Goal: Task Accomplishment & Management: Manage account settings

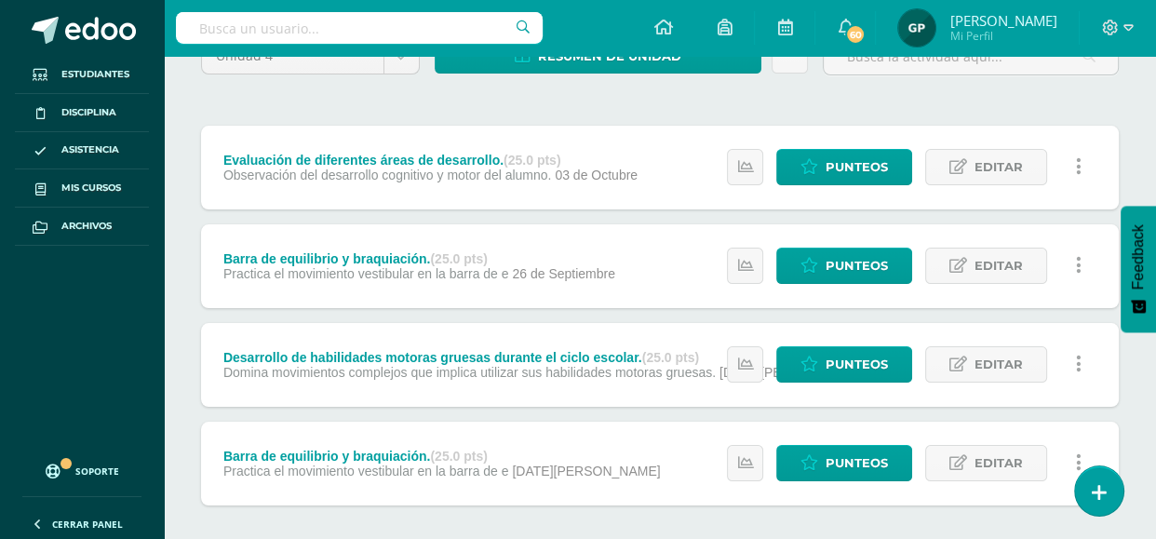
scroll to position [224, 0]
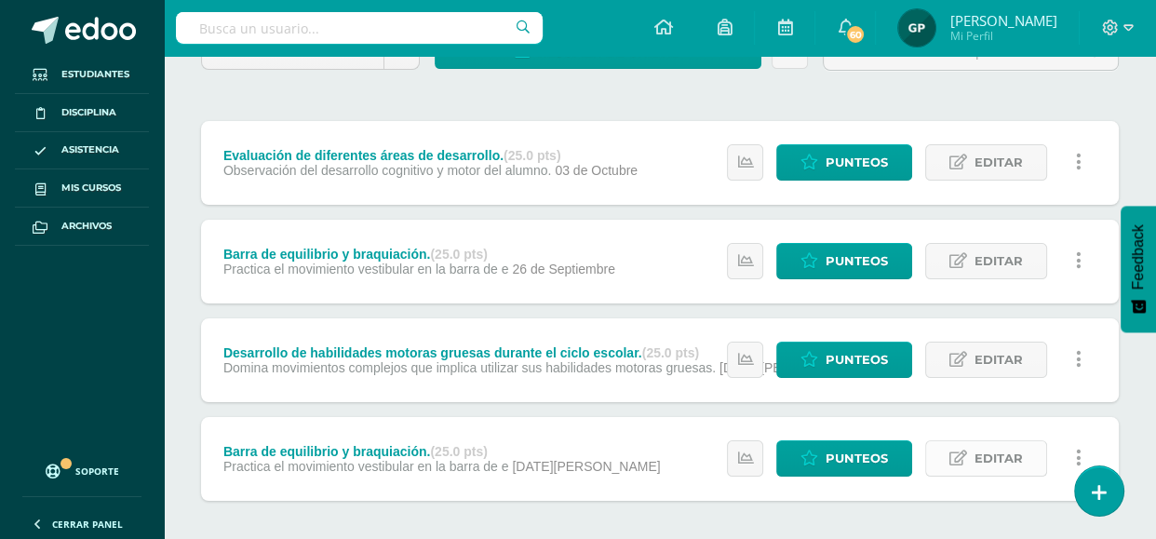
click at [955, 463] on icon at bounding box center [959, 459] width 18 height 16
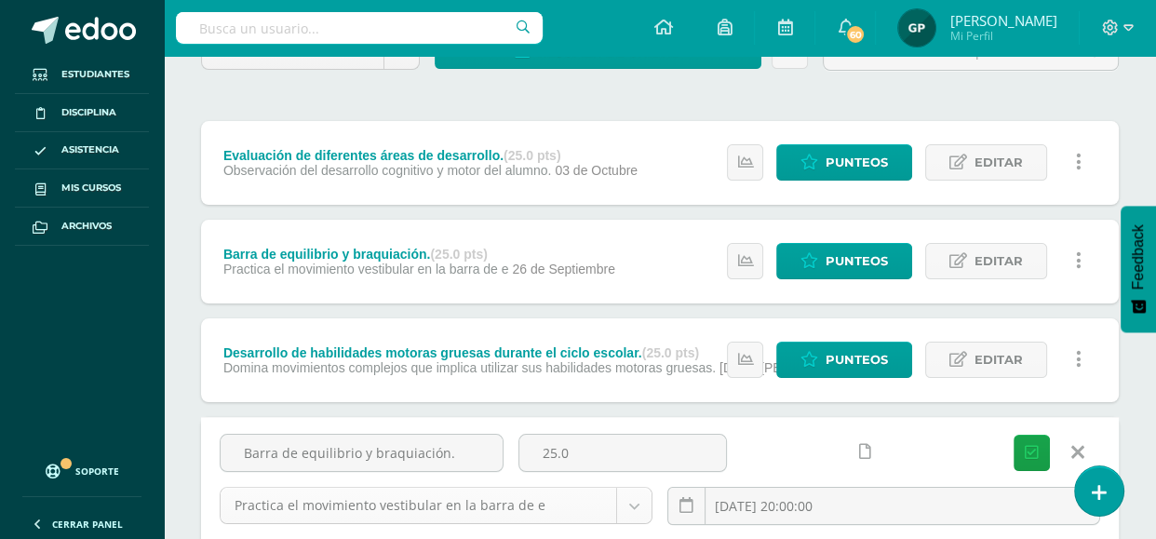
click at [632, 497] on body "Estudiantes Disciplina Asistencia Mis cursos Archivos Soporte Ayuda Reportar un…" at bounding box center [578, 333] width 1156 height 1115
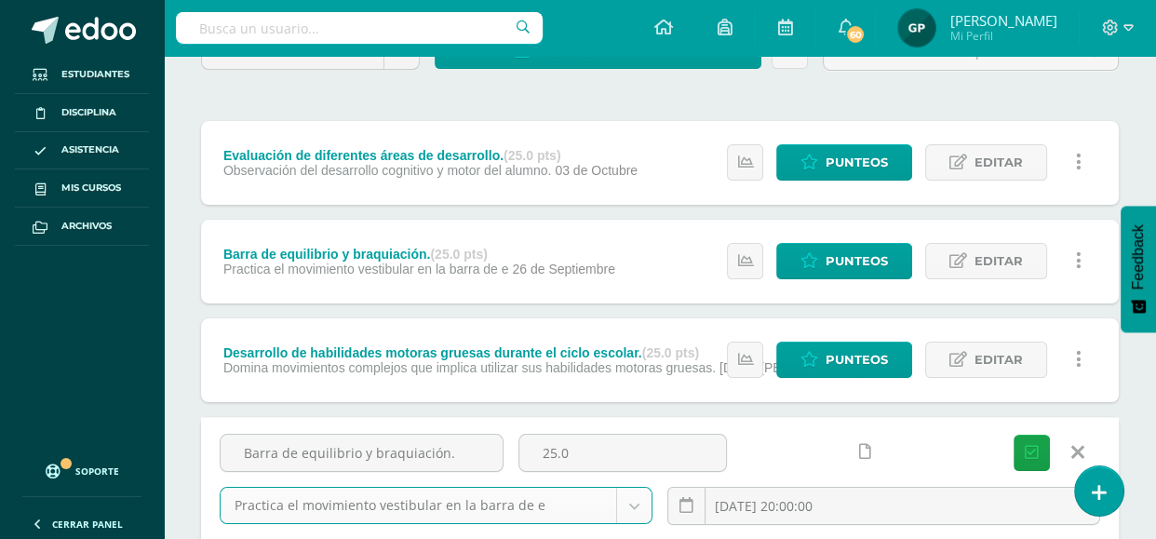
scroll to position [0, 0]
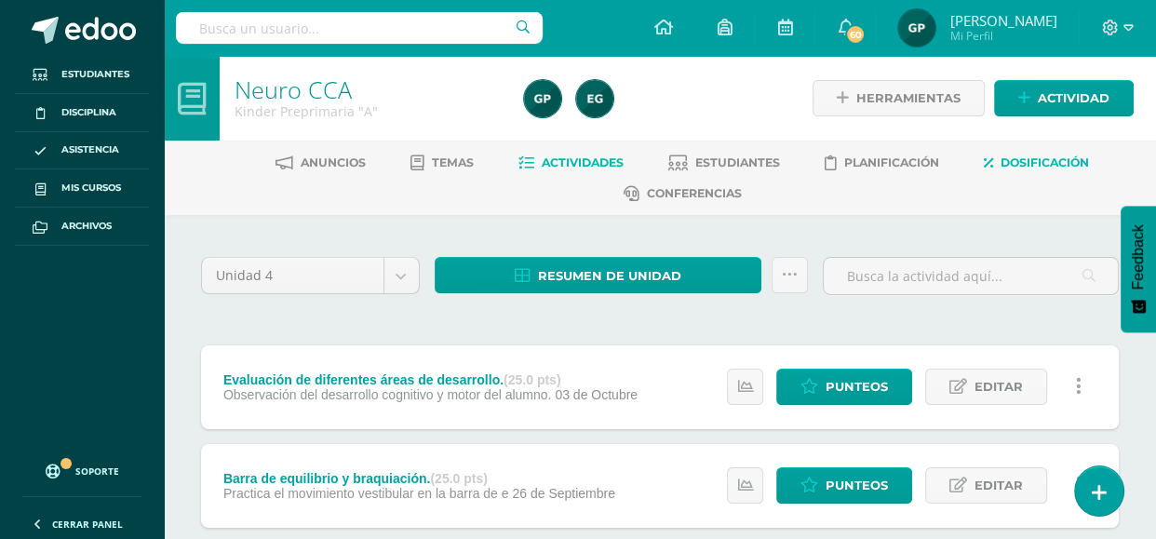
click at [1022, 161] on span "Dosificación" at bounding box center [1045, 162] width 88 height 14
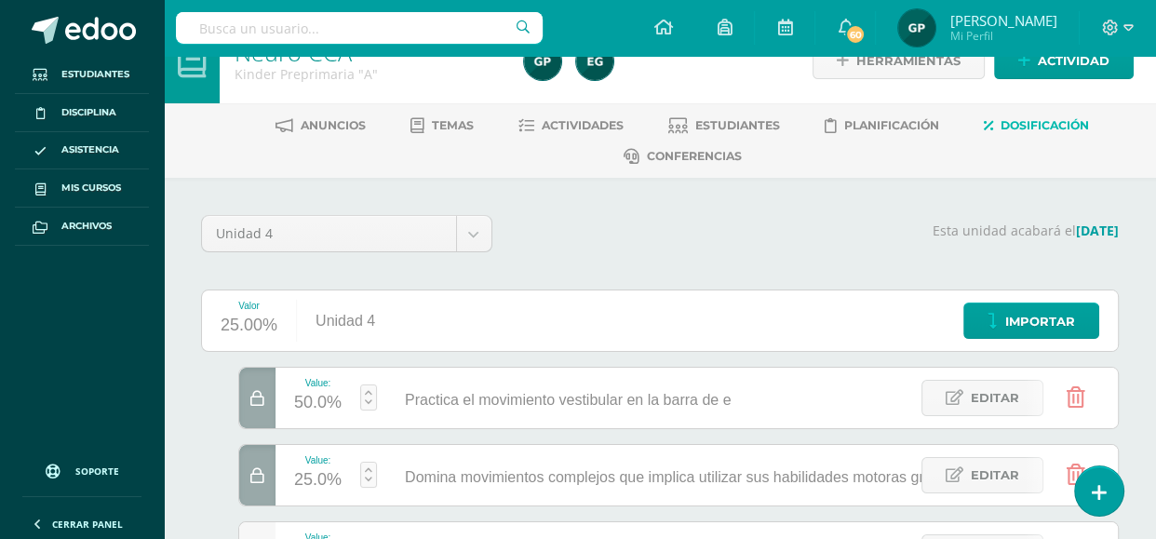
scroll to position [250, 0]
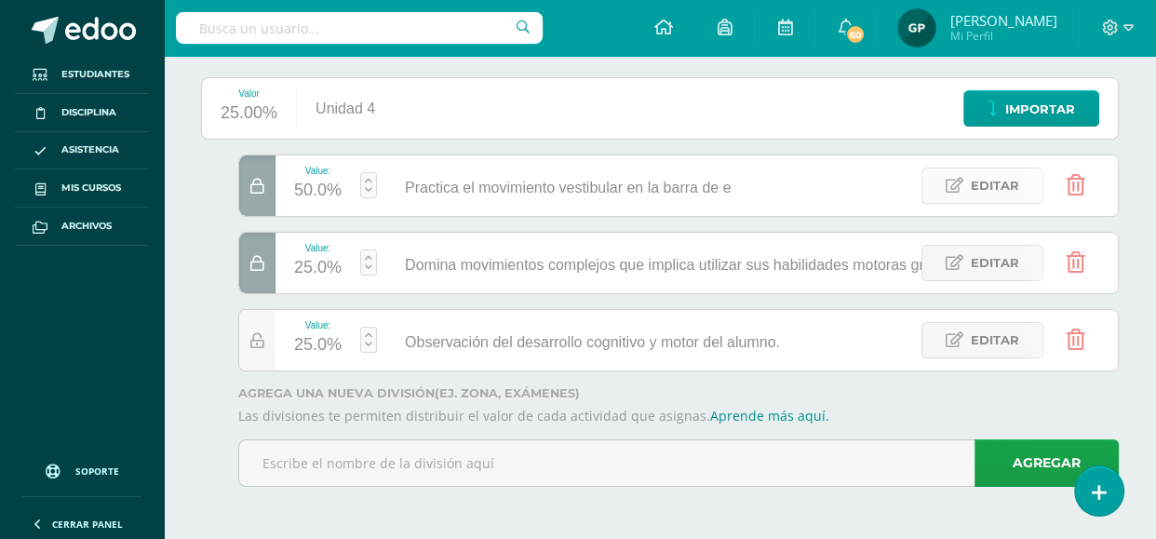
click at [943, 187] on link "Editar" at bounding box center [983, 186] width 122 height 36
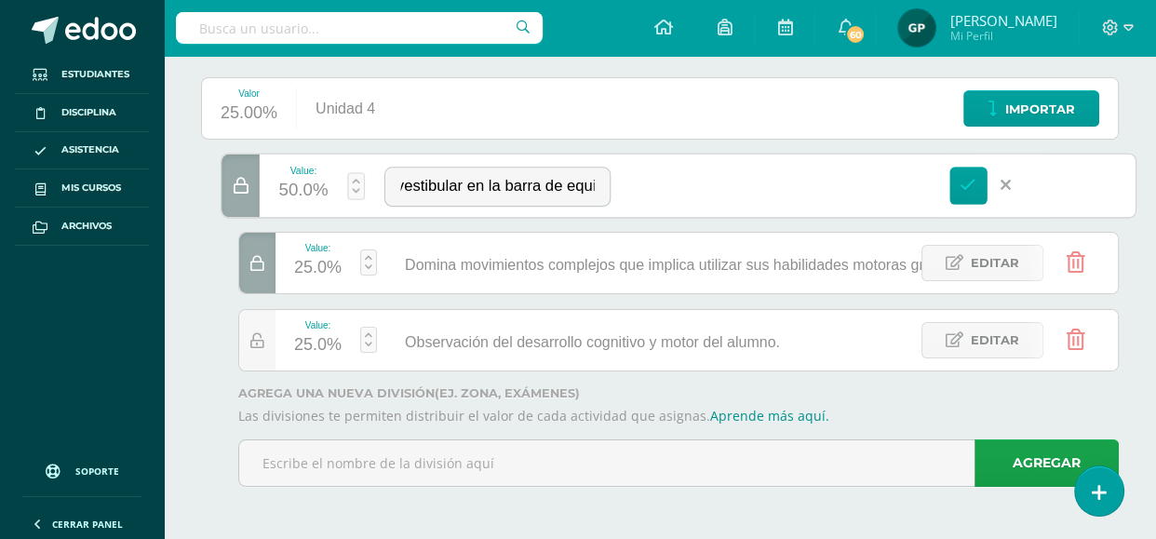
scroll to position [0, 169]
type input "Practica el movimiento vestibular en la barra de equilibrio."
click at [953, 181] on link at bounding box center [969, 186] width 38 height 38
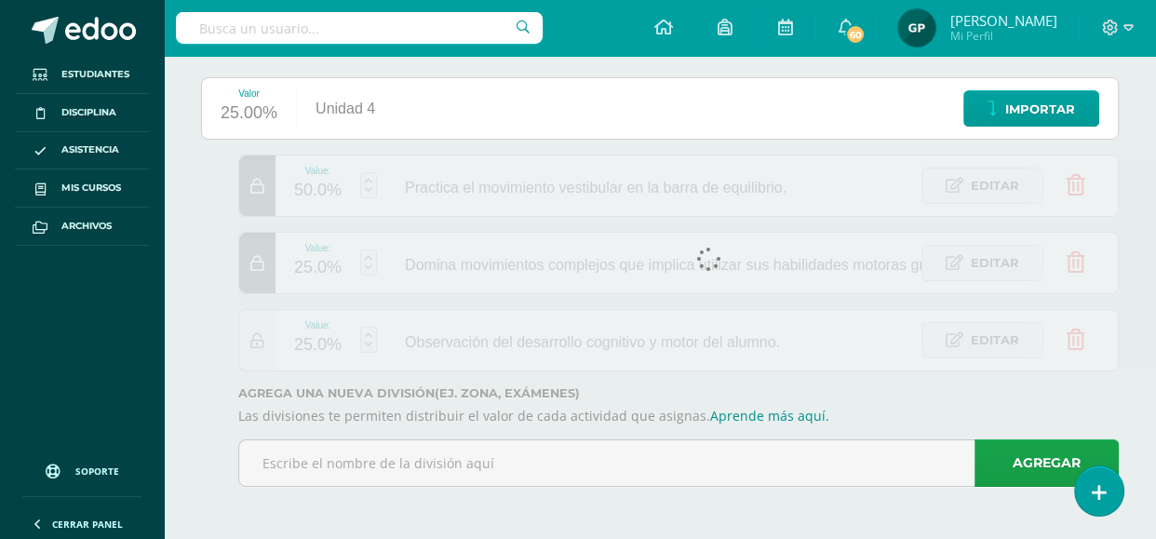
scroll to position [0, 0]
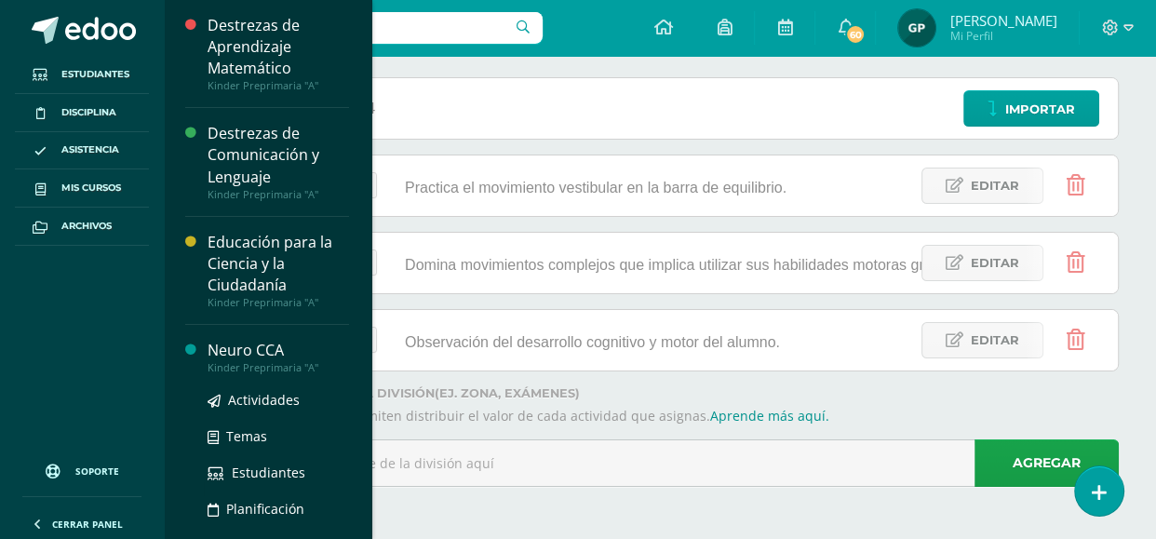
click at [260, 344] on div "Neuro CCA" at bounding box center [279, 350] width 142 height 21
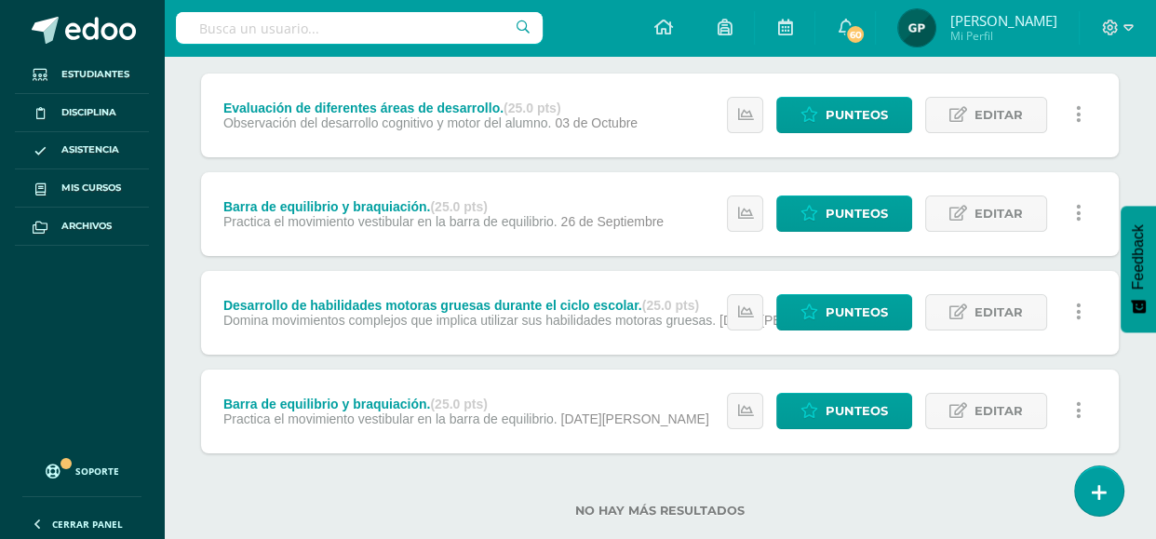
scroll to position [255, 0]
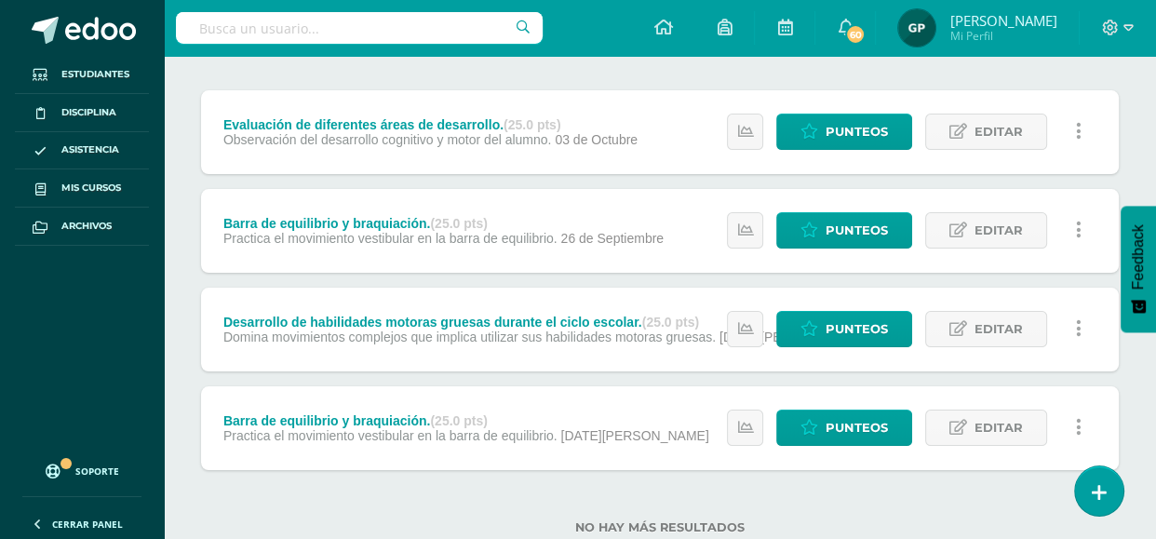
click at [416, 446] on div "Barra de equilibrio y braquiación. (25.0 pts) Practica el movimiento vestibular…" at bounding box center [466, 428] width 531 height 84
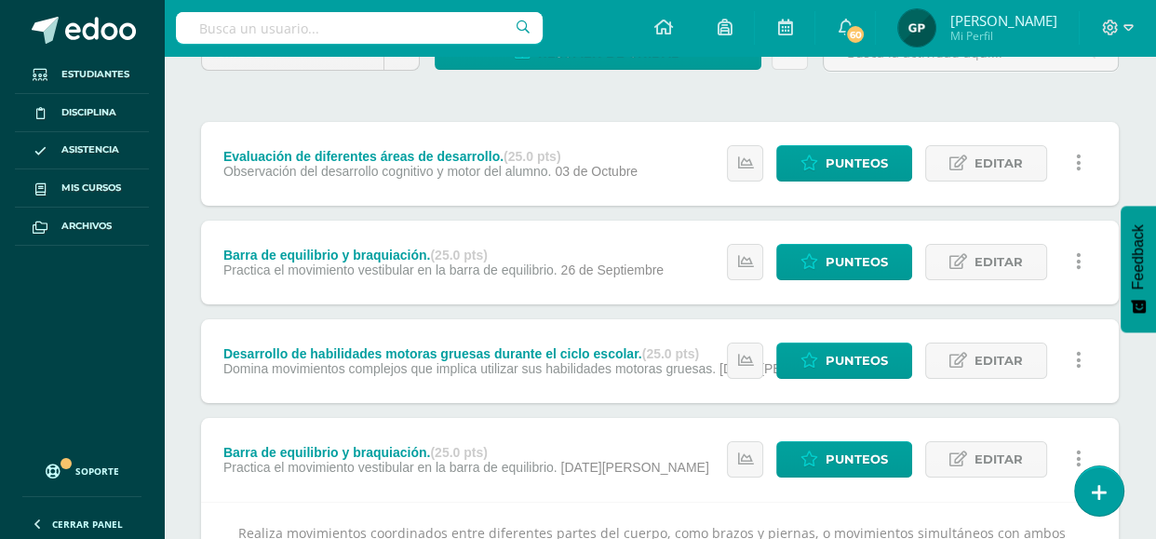
scroll to position [0, 0]
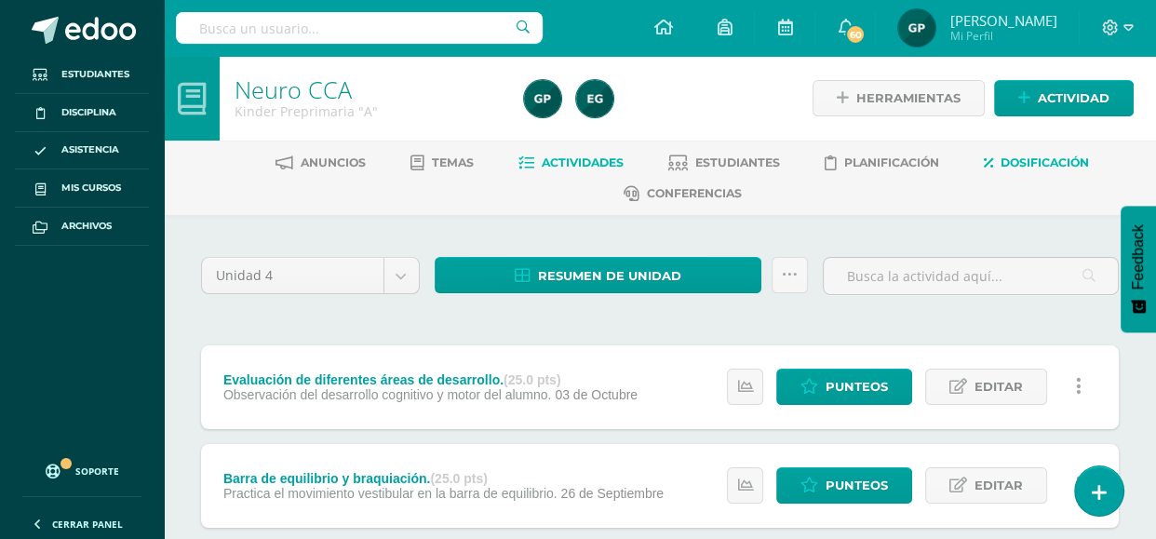
click at [1068, 160] on span "Dosificación" at bounding box center [1045, 162] width 88 height 14
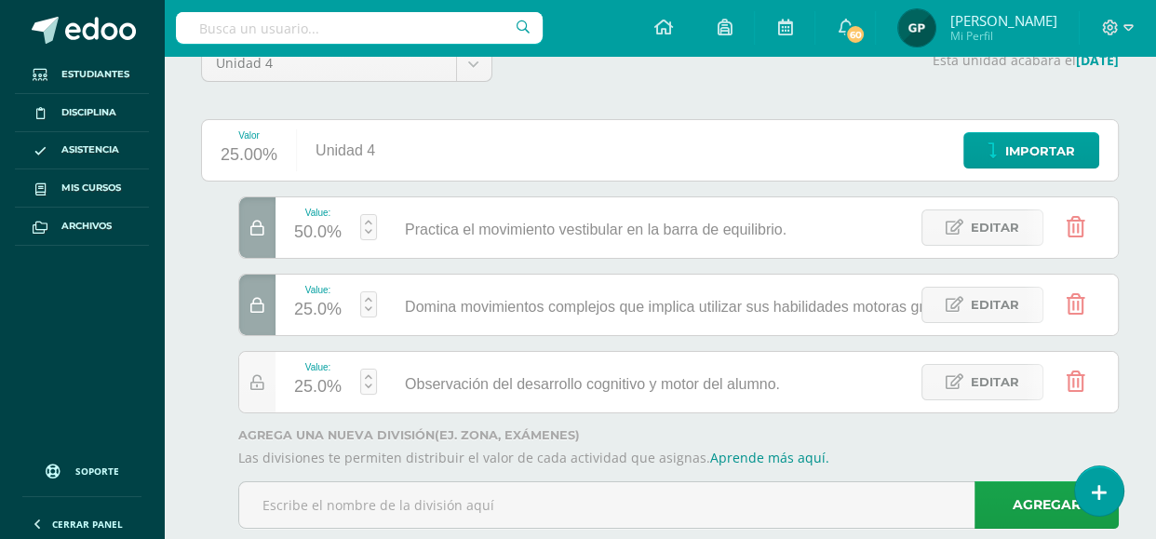
scroll to position [209, 0]
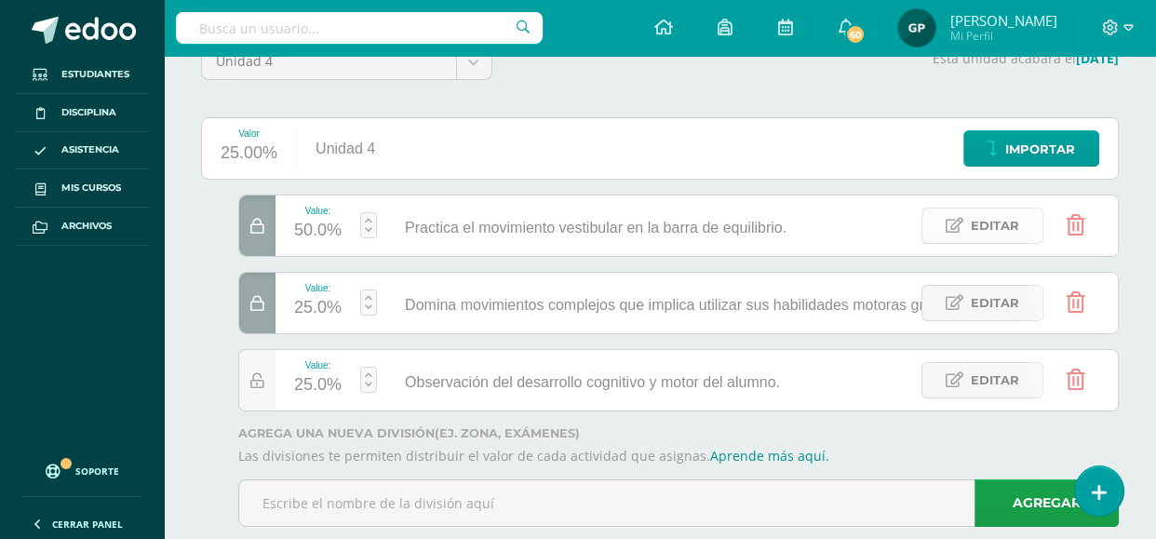
click at [959, 210] on link "Editar" at bounding box center [983, 226] width 122 height 36
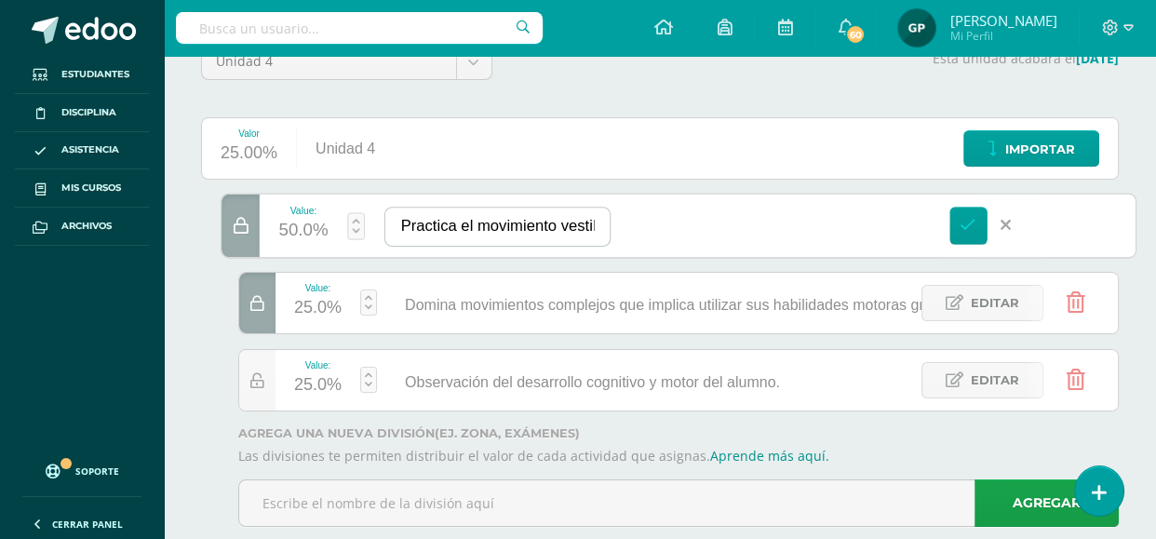
click at [450, 223] on input "Practica el movimiento vestibular en la barra de equilibrio." at bounding box center [497, 227] width 224 height 38
click at [423, 224] on input "Practica el movimiento vestibular en la barra de equilibrio." at bounding box center [497, 227] width 224 height 38
type input "Practica el movimiento vestibular en la barra de equilibrio."
click at [961, 224] on icon at bounding box center [968, 225] width 17 height 17
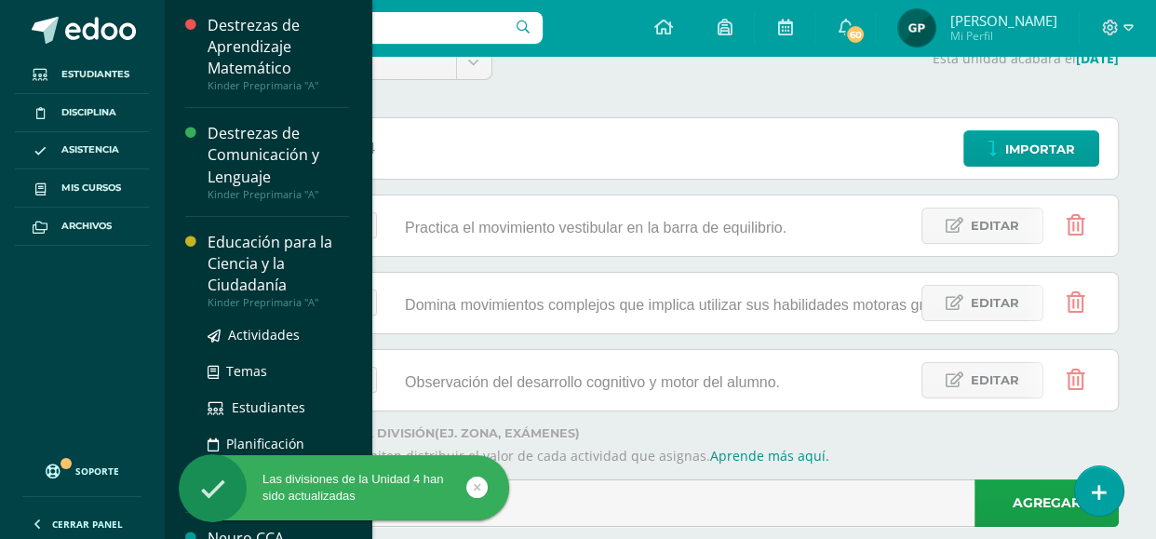
click at [298, 281] on div "Educación para la Ciencia y la Ciudadanía" at bounding box center [279, 264] width 142 height 64
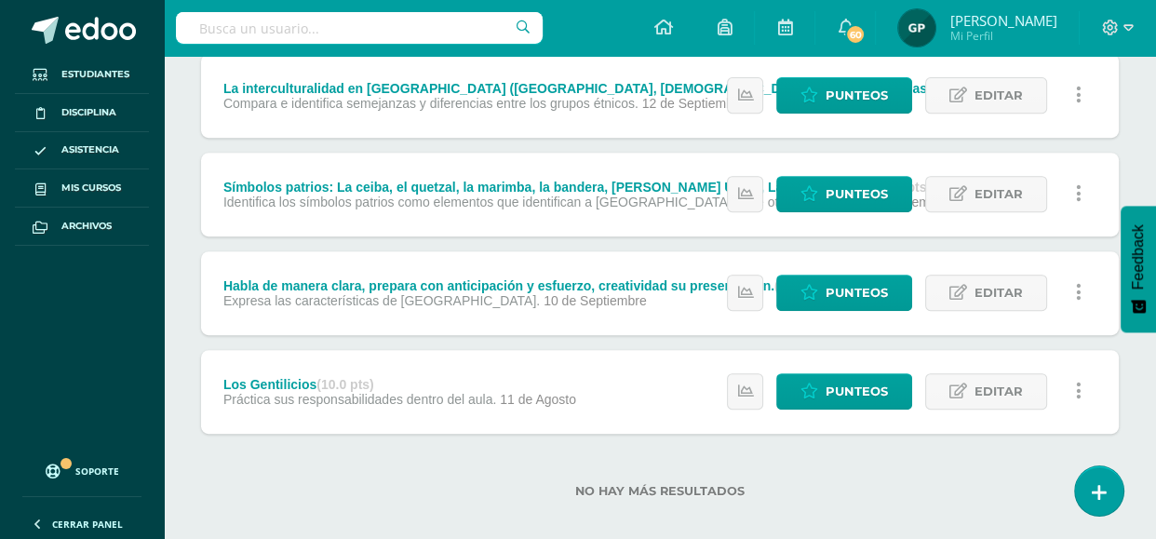
scroll to position [695, 0]
